Goal: Task Accomplishment & Management: Use online tool/utility

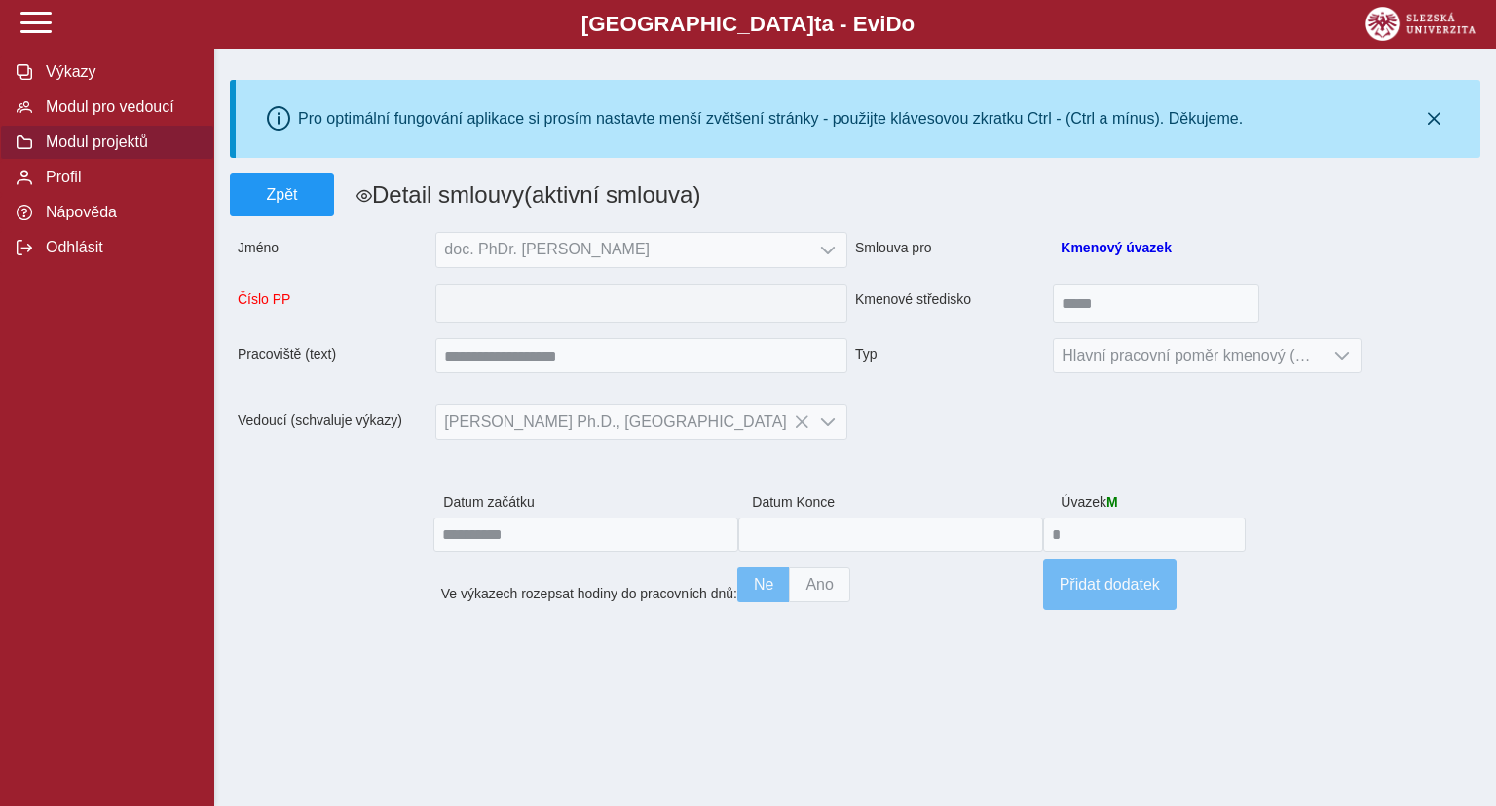
click at [94, 151] on span "Modul projektů" at bounding box center [119, 142] width 158 height 18
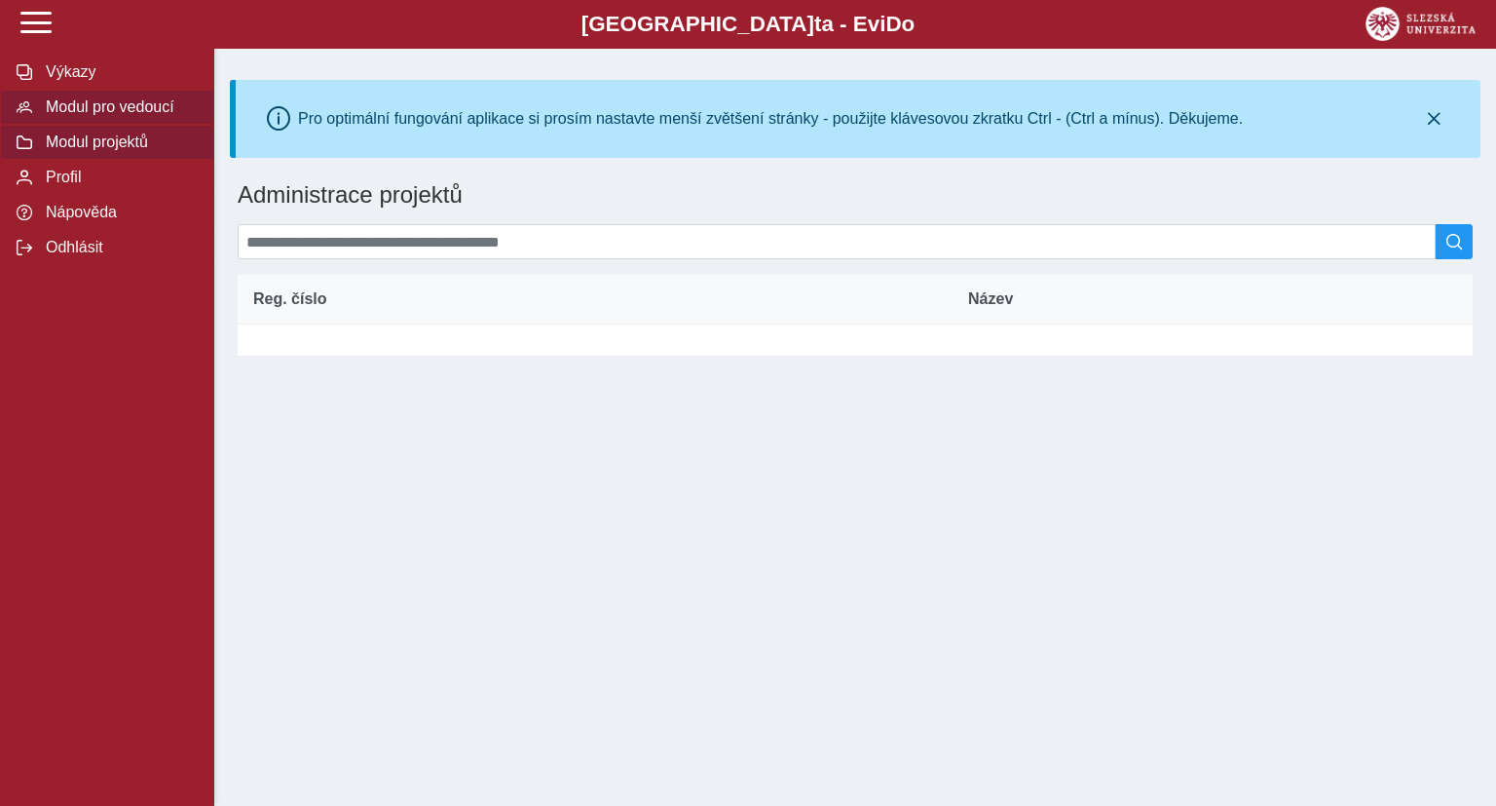
click at [84, 116] on span "Modul pro vedoucí" at bounding box center [119, 107] width 158 height 18
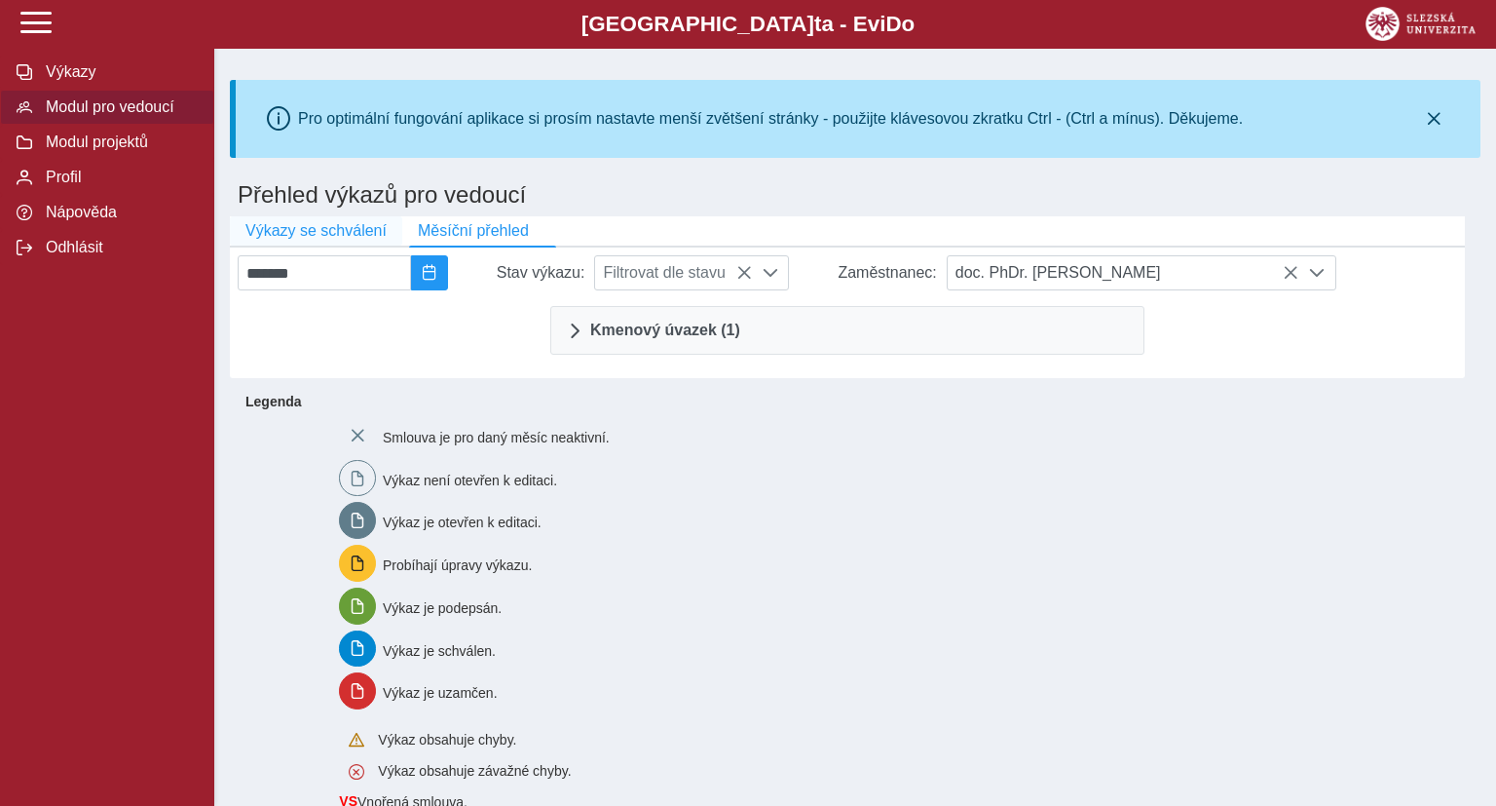
click at [328, 235] on span "Výkazy se schválení" at bounding box center [315, 231] width 141 height 18
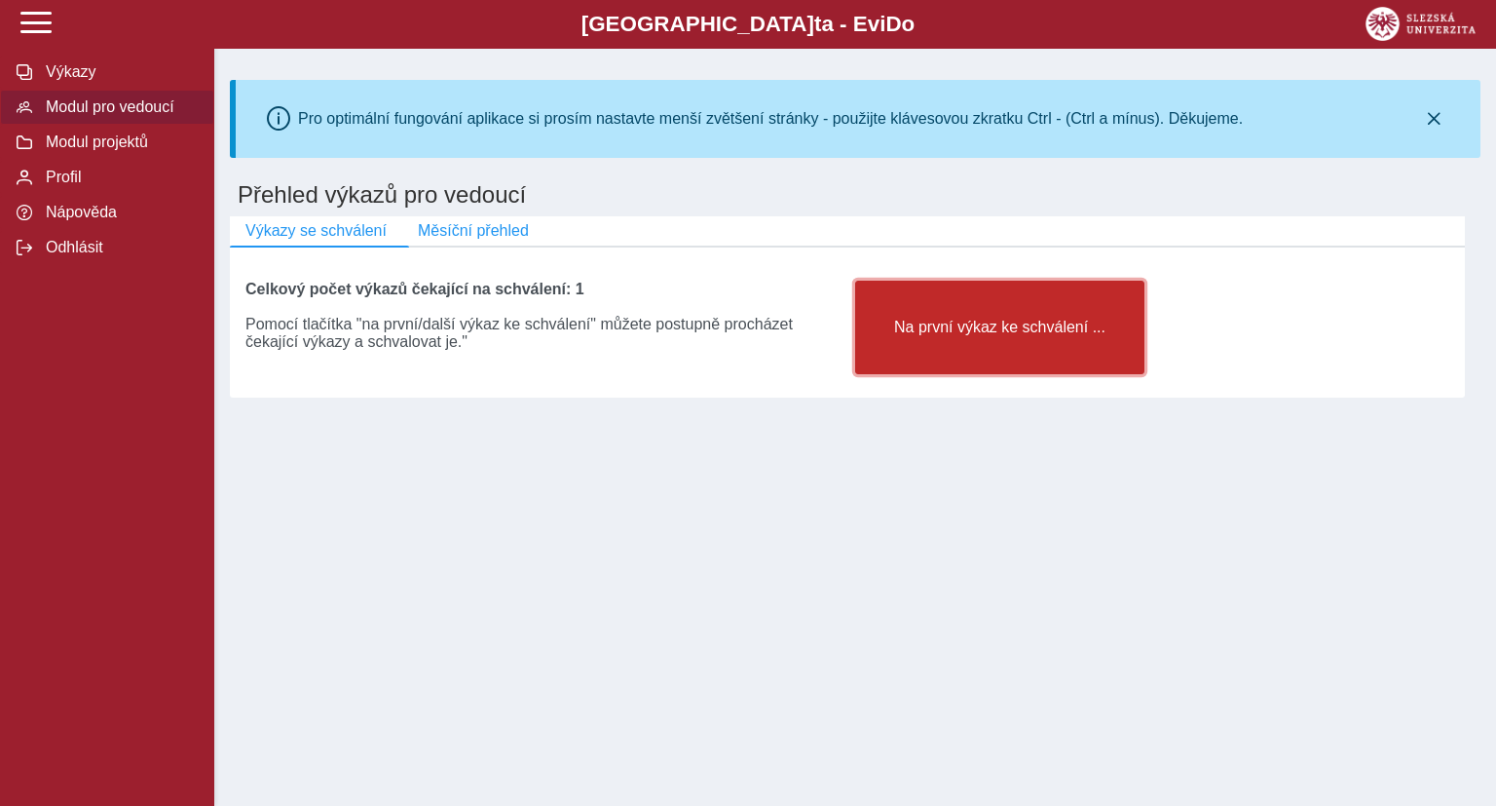
click at [1019, 333] on span "Na první výkaz ke schválení ..." at bounding box center [1000, 328] width 256 height 18
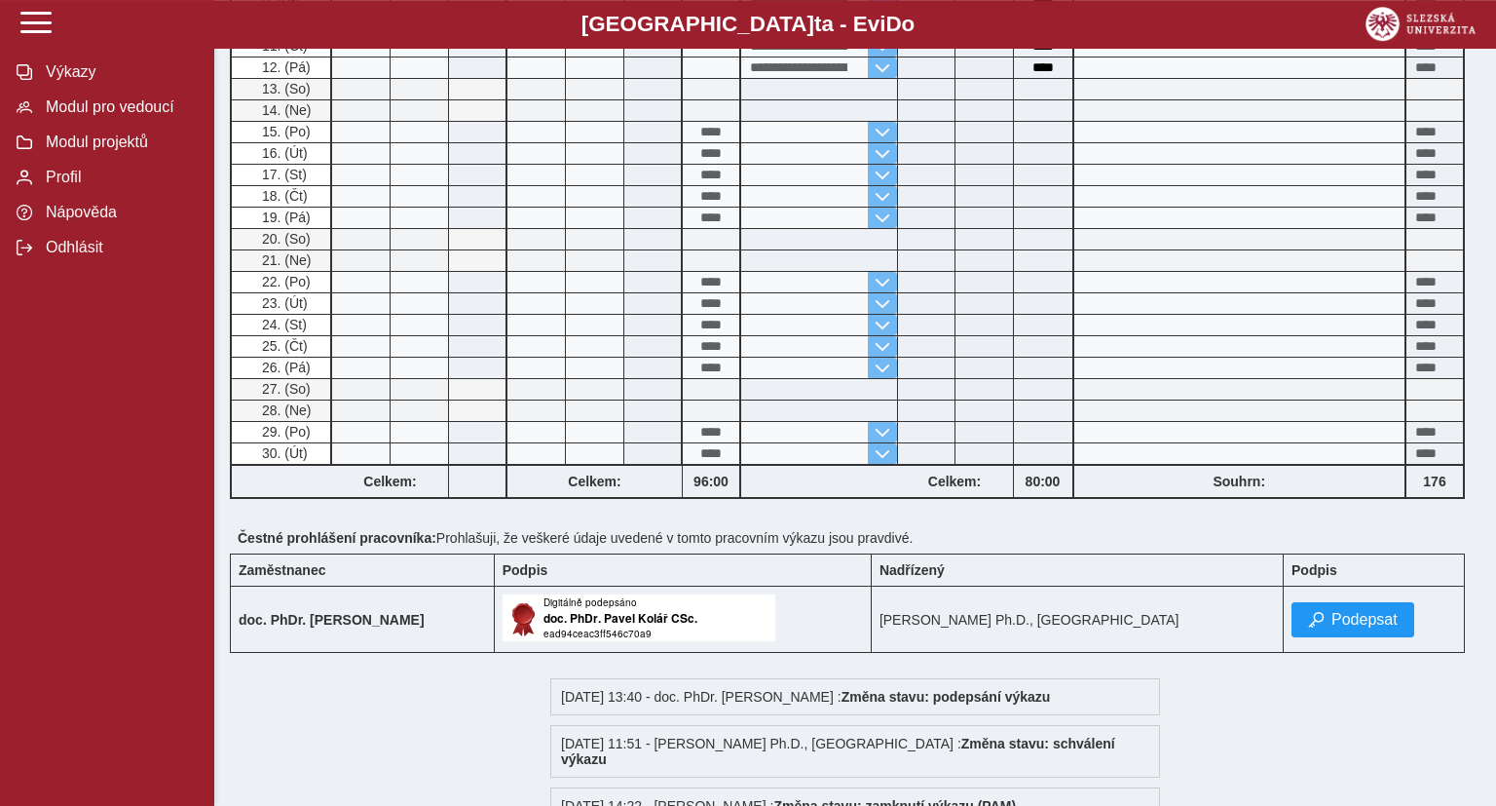
scroll to position [845, 0]
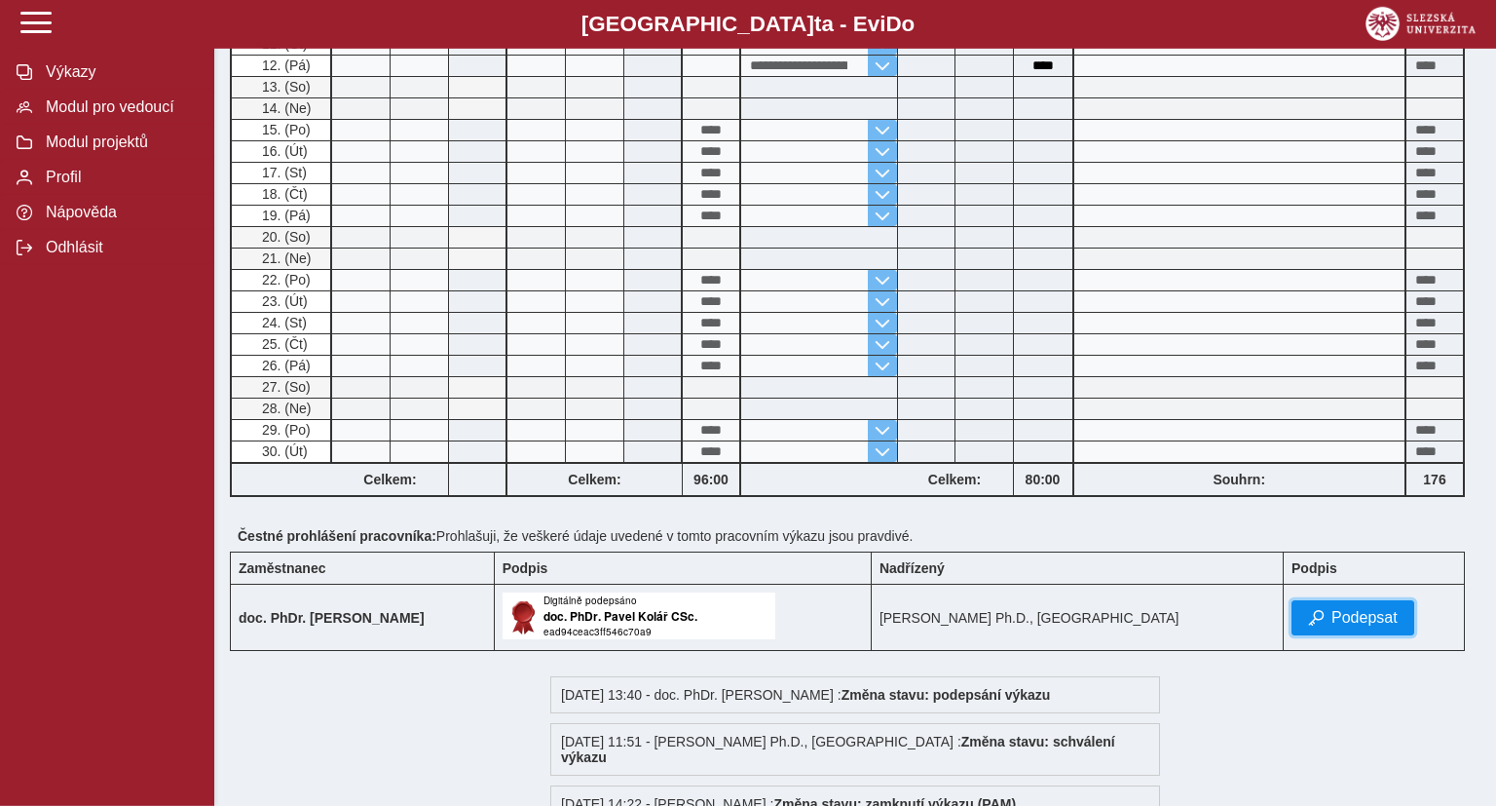
click at [1332, 620] on span "Podepsat" at bounding box center [1365, 618] width 66 height 18
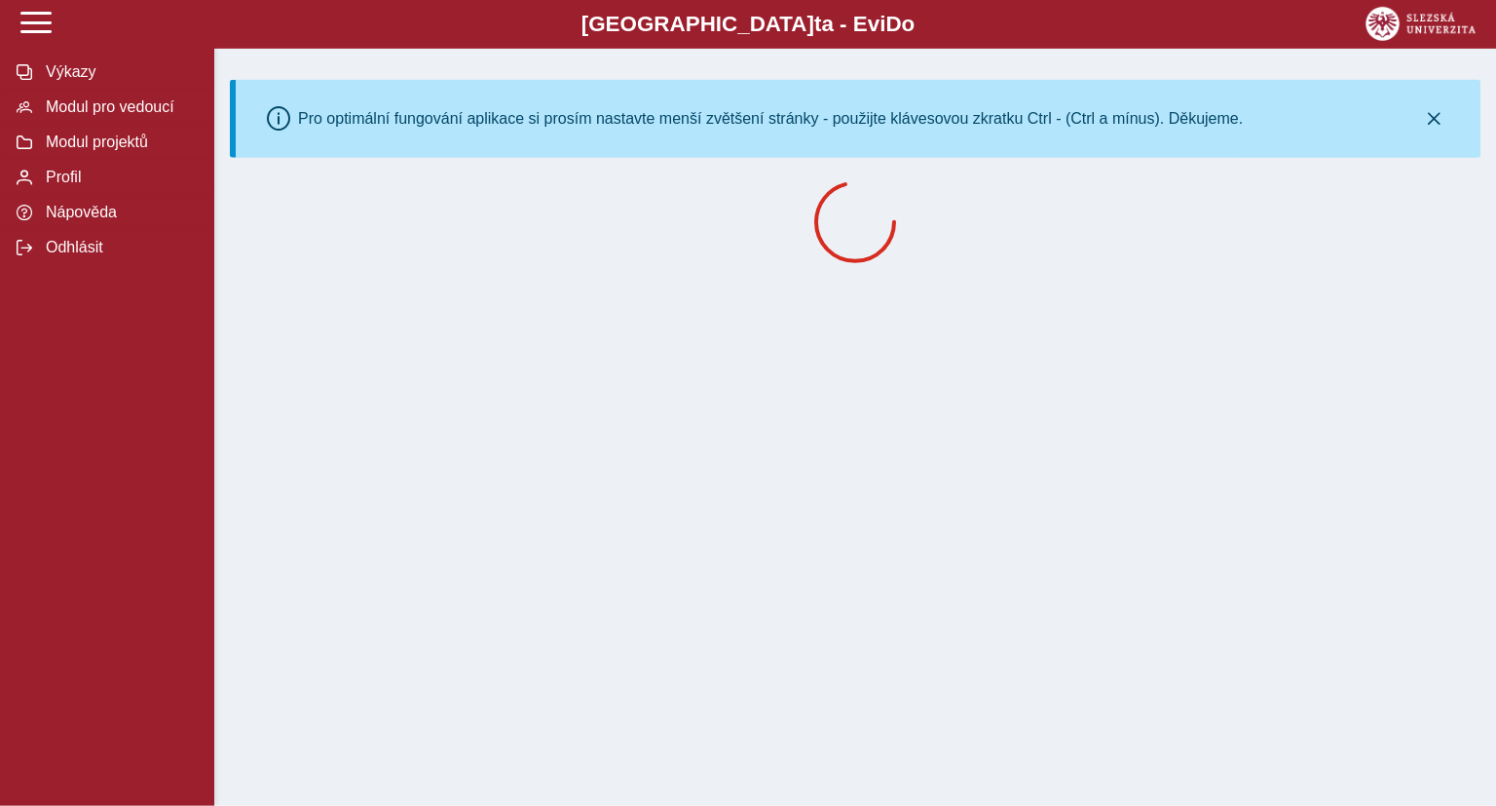
scroll to position [0, 0]
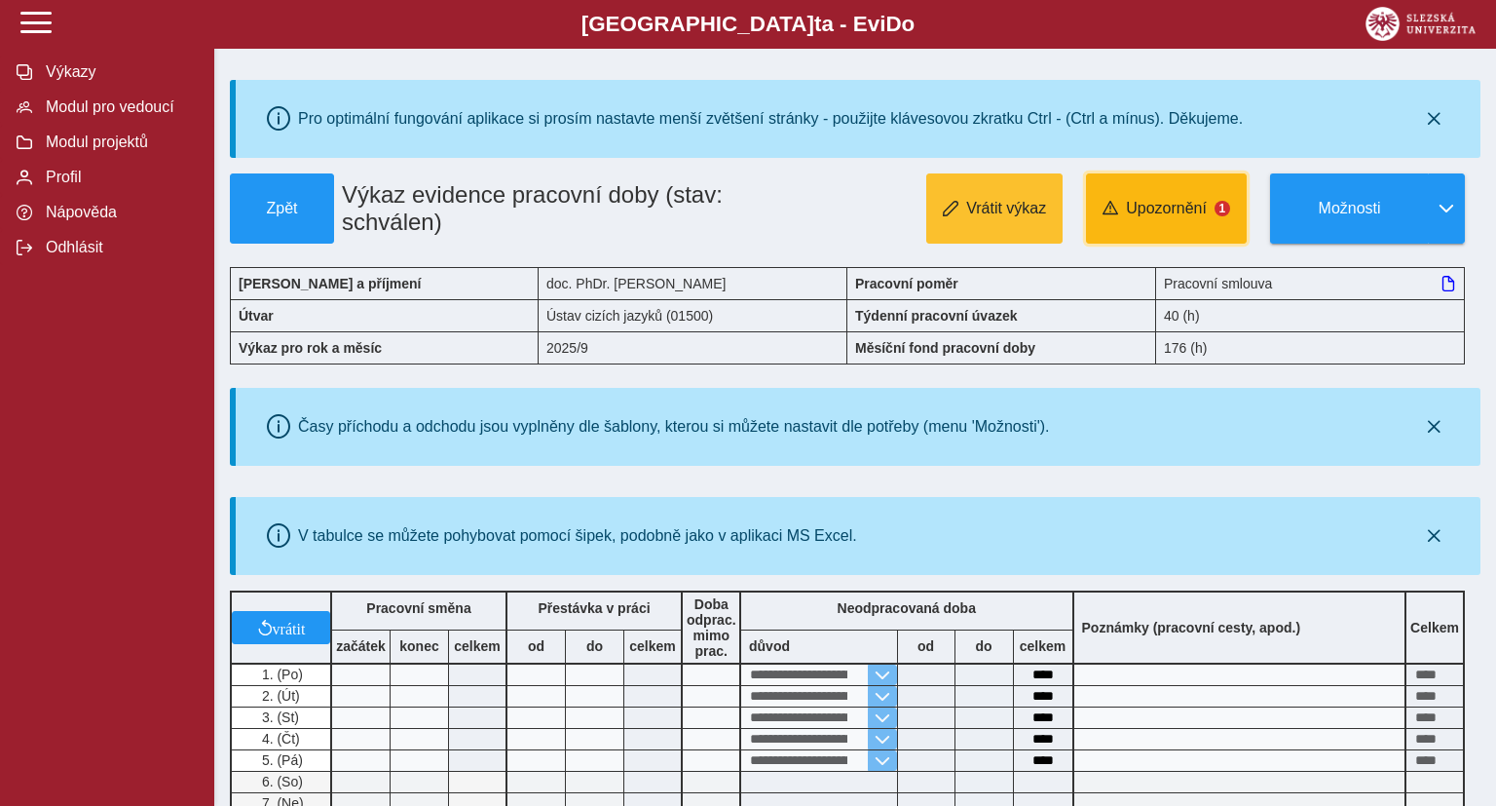
click at [1218, 220] on button "Upozornění 1" at bounding box center [1166, 208] width 161 height 70
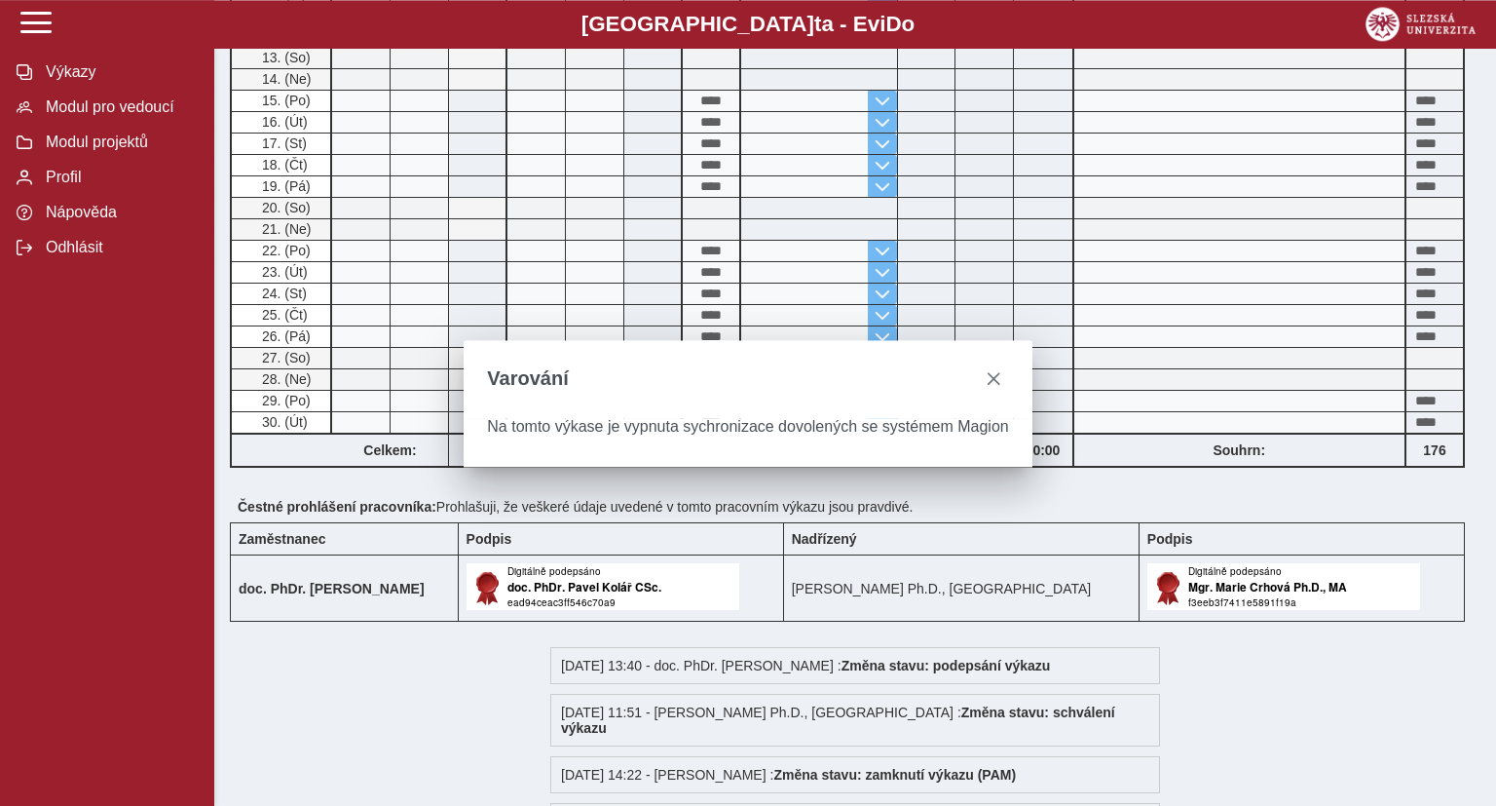
scroll to position [876, 0]
click at [988, 371] on span "close" at bounding box center [994, 379] width 16 height 16
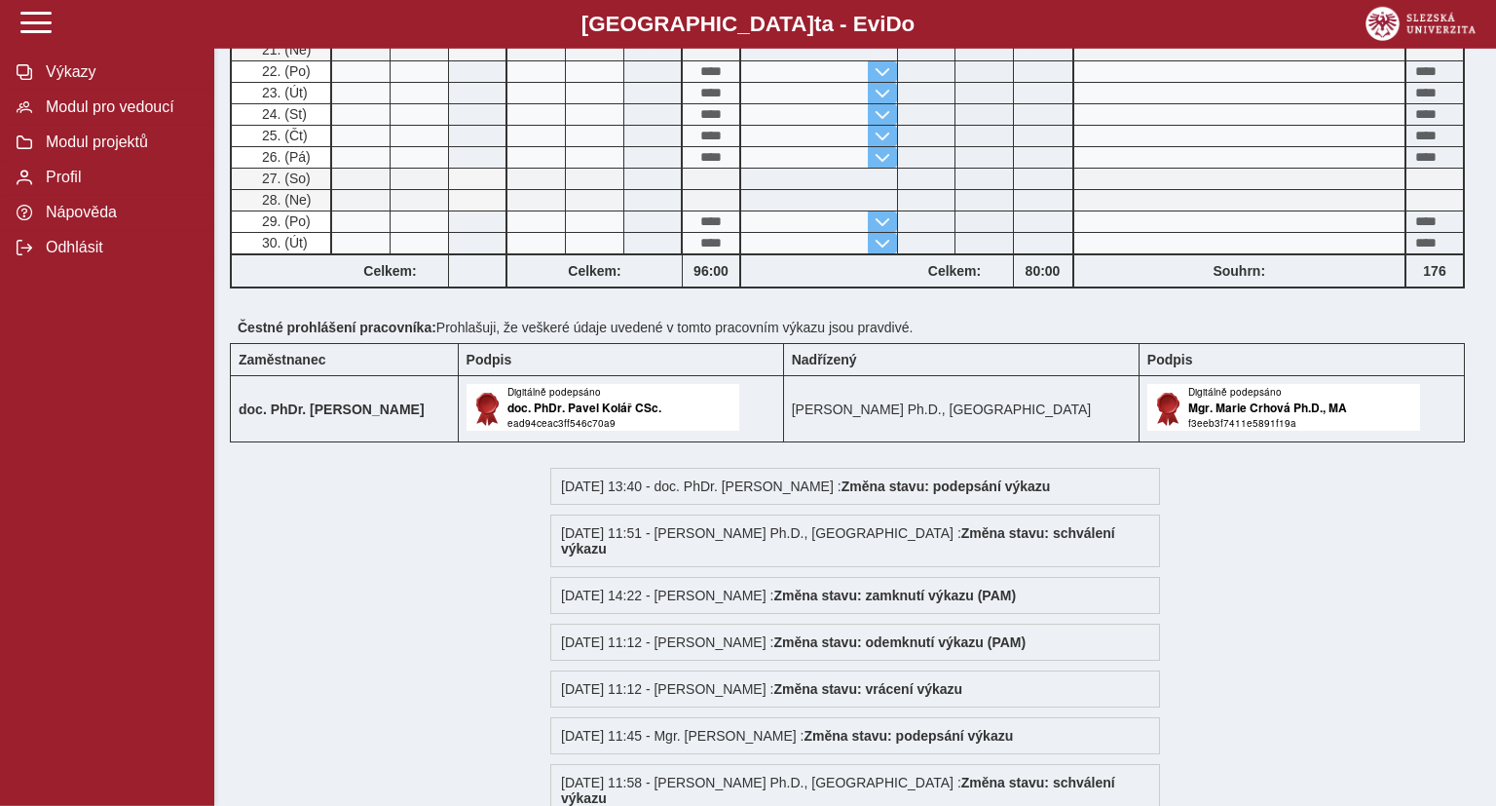
scroll to position [1057, 0]
